Goal: Task Accomplishment & Management: Use online tool/utility

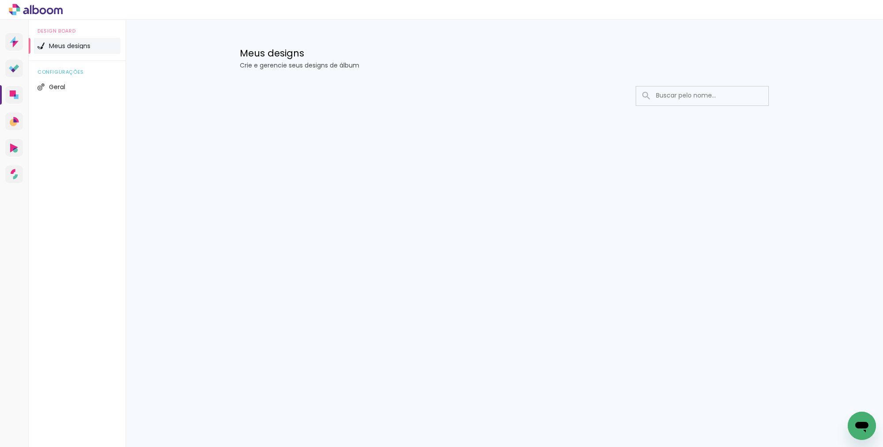
click at [298, 114] on div at bounding box center [504, 122] width 573 height 90
click at [670, 93] on input at bounding box center [715, 95] width 126 height 18
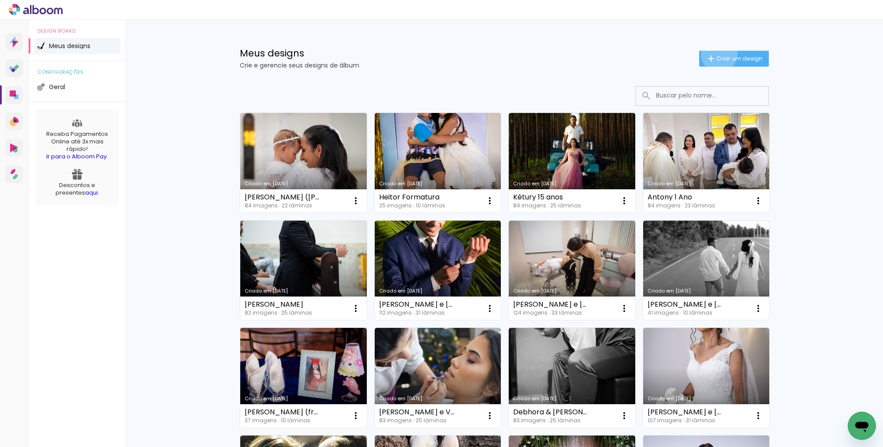
click at [716, 56] on span "Criar um design" at bounding box center [739, 59] width 46 height 6
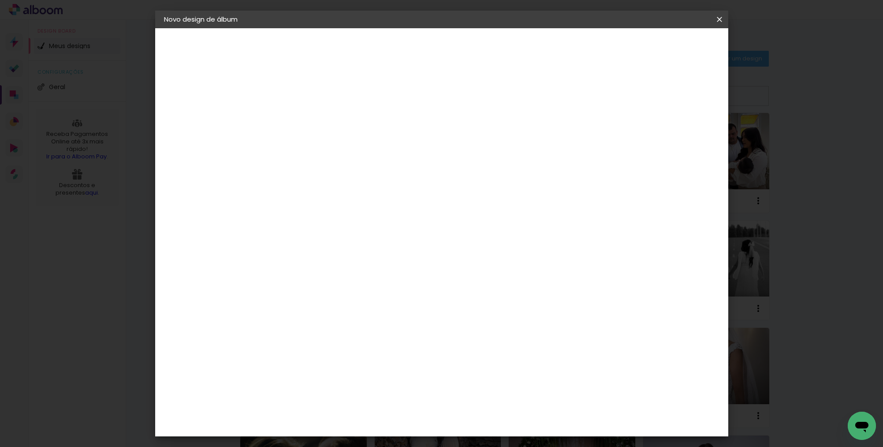
click at [308, 120] on input at bounding box center [308, 119] width 0 height 14
type input "Theo ("
type paper-input "Theo ("
click at [308, 116] on input "Theo (" at bounding box center [308, 119] width 0 height 14
click at [308, 116] on input "Theo 3 anos (" at bounding box center [308, 119] width 0 height 14
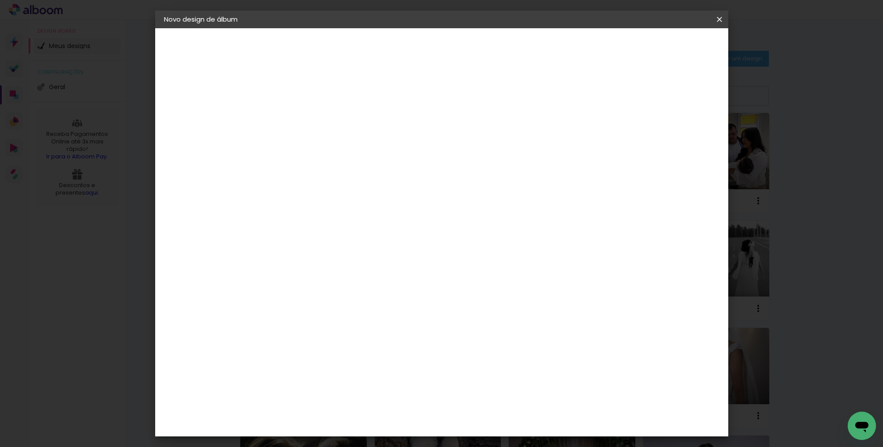
type input "Theo 3 anos ("
type paper-input "Theo 3 anos ("
type input "Theo 3 anos ([PERSON_NAME])"
type paper-input "Theo 3 anos ([PERSON_NAME])"
click at [0, 0] on slot "Avançar" at bounding box center [0, 0] width 0 height 0
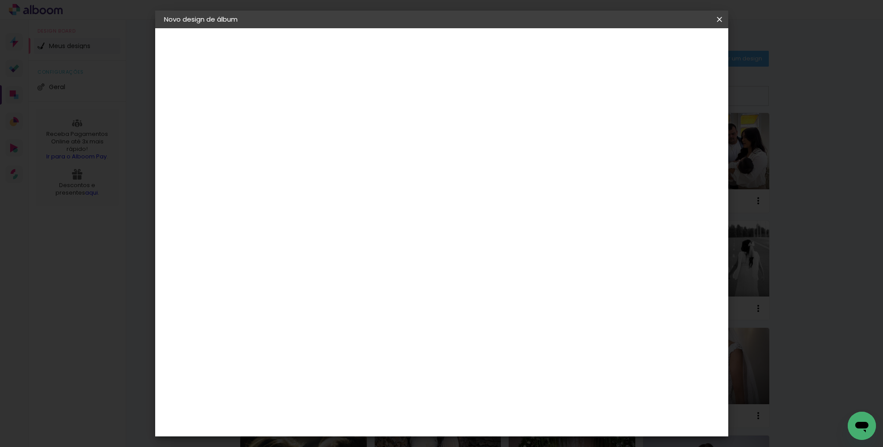
scroll to position [1706, 0]
click at [337, 407] on paper-item "Print7" at bounding box center [330, 416] width 95 height 19
click at [0, 0] on slot "Avançar" at bounding box center [0, 0] width 0 height 0
click at [368, 229] on span "20 × 30" at bounding box center [347, 238] width 41 height 18
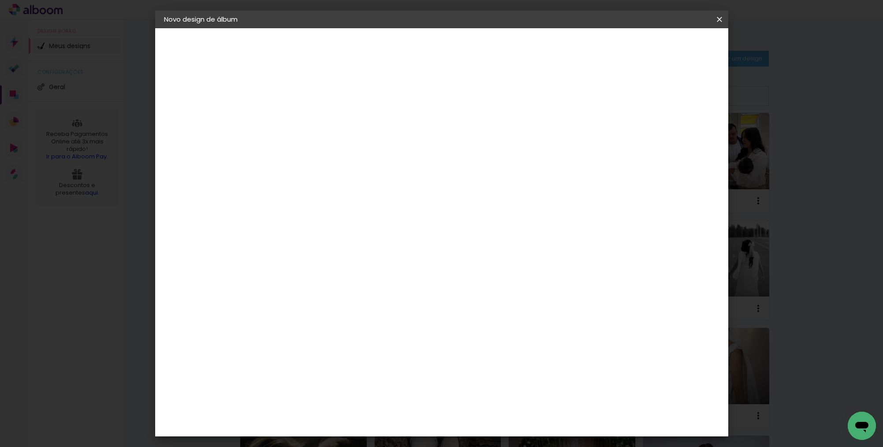
click at [0, 0] on slot "Avançar" at bounding box center [0, 0] width 0 height 0
click at [673, 51] on paper-button "Iniciar design" at bounding box center [645, 46] width 58 height 15
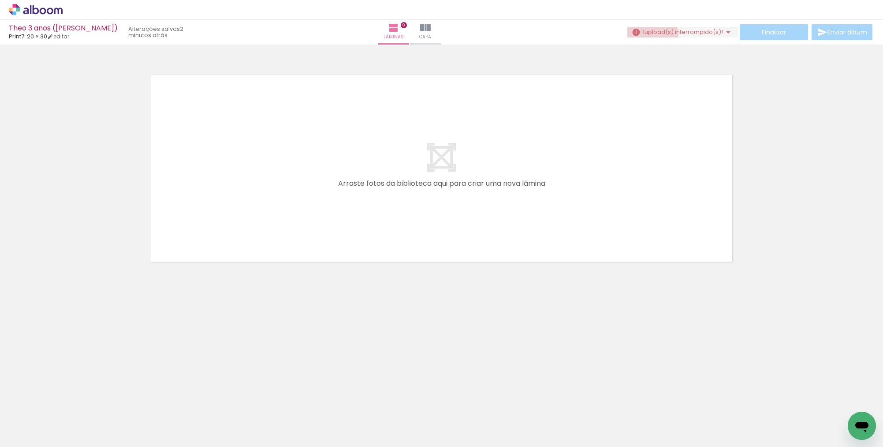
click at [647, 34] on span "upload(s) interrompido(s)!" at bounding box center [684, 32] width 78 height 8
click at [646, 34] on span "upload(s) interrompido(s)!" at bounding box center [684, 32] width 78 height 8
click at [673, 27] on paper-button "1 upload(s) interrompido(s)! 50,00%" at bounding box center [682, 32] width 111 height 11
click at [677, 35] on span "Fazendo upload..." at bounding box center [677, 32] width 51 height 8
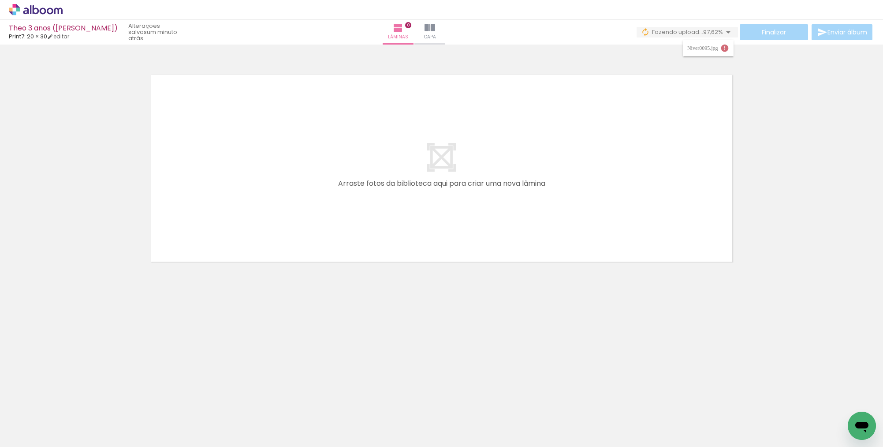
click at [677, 35] on span "Fazendo upload..." at bounding box center [677, 32] width 51 height 8
click at [693, 38] on div "Finalizar Enviar álbum" at bounding box center [756, 32] width 238 height 16
click at [692, 36] on paper-button "0 Fazendo upload... 97,62%" at bounding box center [687, 32] width 101 height 11
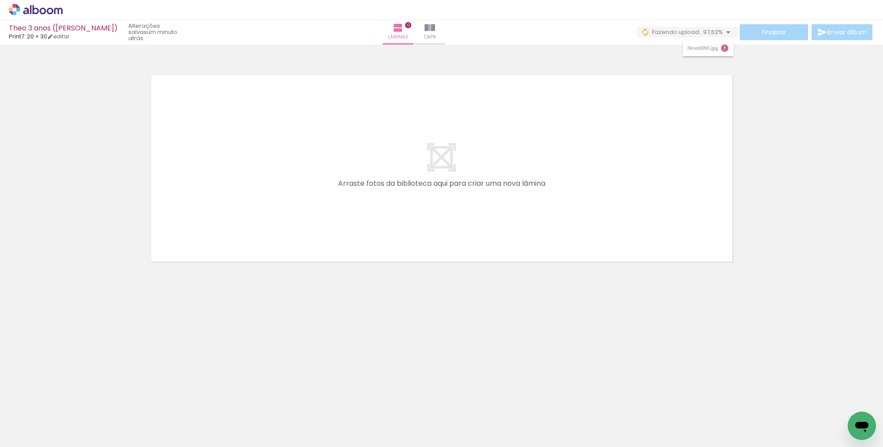
click at [692, 36] on div "Niver0095.jpg Buscar arquivos interrompidos" at bounding box center [708, 44] width 51 height 16
click at [705, 51] on div "Niver0095.jpg" at bounding box center [703, 47] width 33 height 5
click at [90, 396] on div at bounding box center [88, 417] width 29 height 44
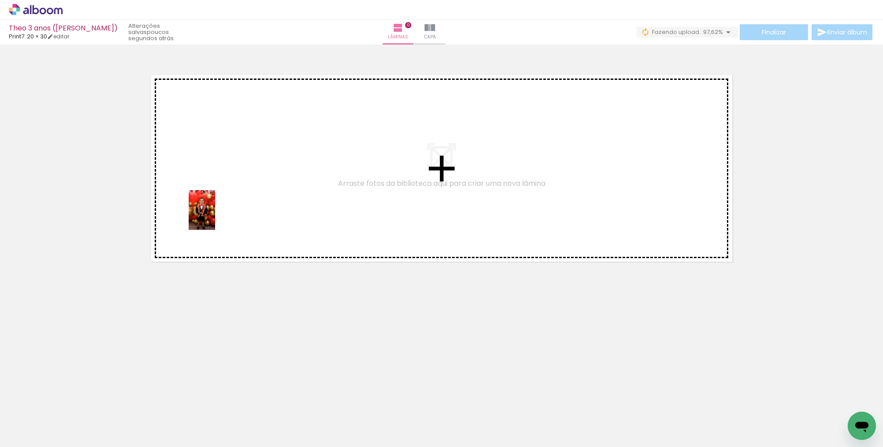
drag, startPoint x: 97, startPoint y: 413, endPoint x: 215, endPoint y: 216, distance: 229.4
click at [215, 216] on quentale-workspace at bounding box center [441, 223] width 883 height 447
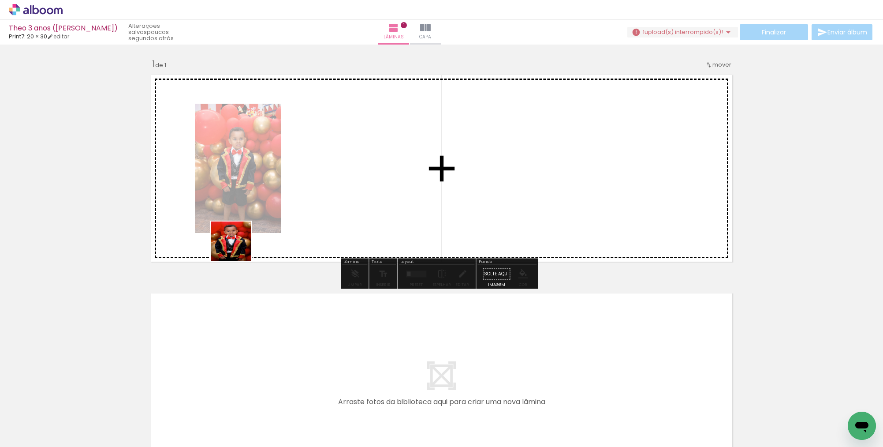
drag, startPoint x: 148, startPoint y: 402, endPoint x: 312, endPoint y: 153, distance: 298.3
click at [312, 153] on quentale-workspace at bounding box center [441, 223] width 883 height 447
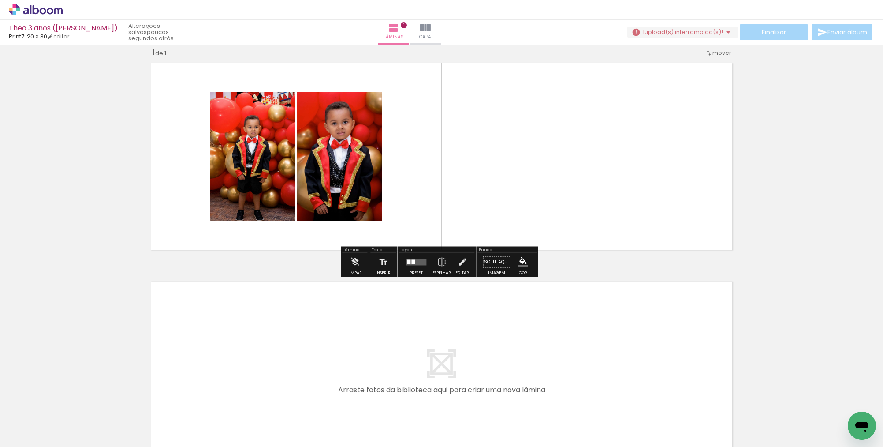
scroll to position [13, 0]
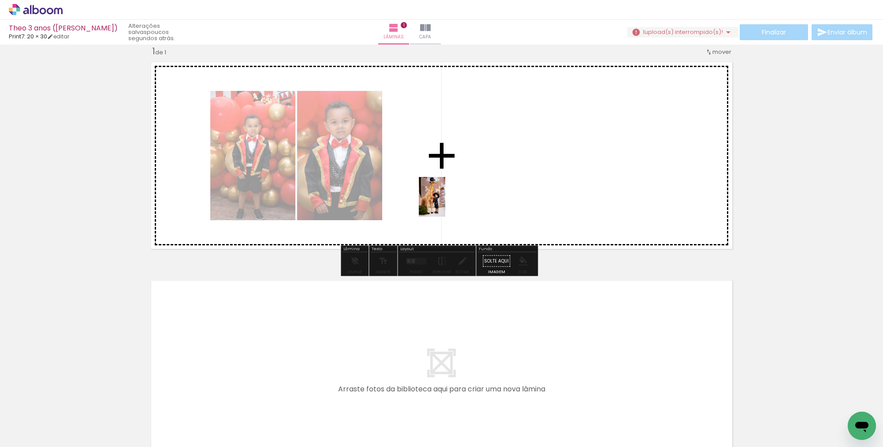
drag, startPoint x: 183, startPoint y: 407, endPoint x: 425, endPoint y: 224, distance: 302.5
click at [445, 203] on quentale-workspace at bounding box center [441, 223] width 883 height 447
